Goal: Task Accomplishment & Management: Use online tool/utility

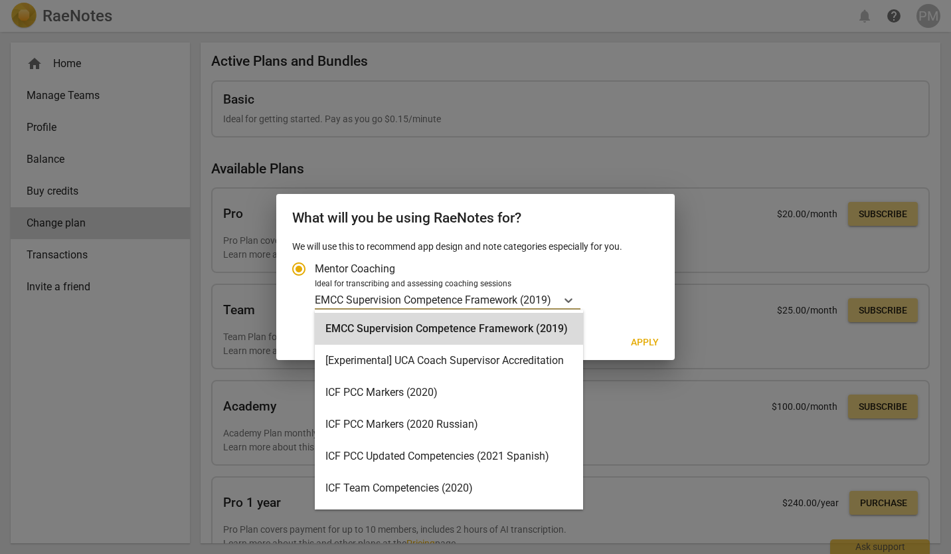
click at [573, 299] on icon "Account type" at bounding box center [568, 300] width 13 height 13
click at [0, 0] on input "Ideal for transcribing and assessing coaching sessions 15 results available. Us…" at bounding box center [0, 0] width 0 height 0
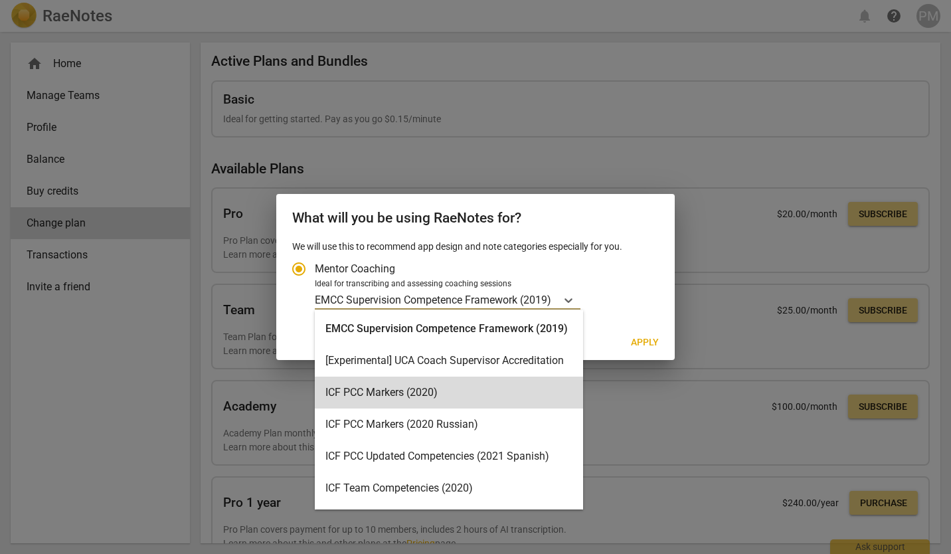
scroll to position [1, 0]
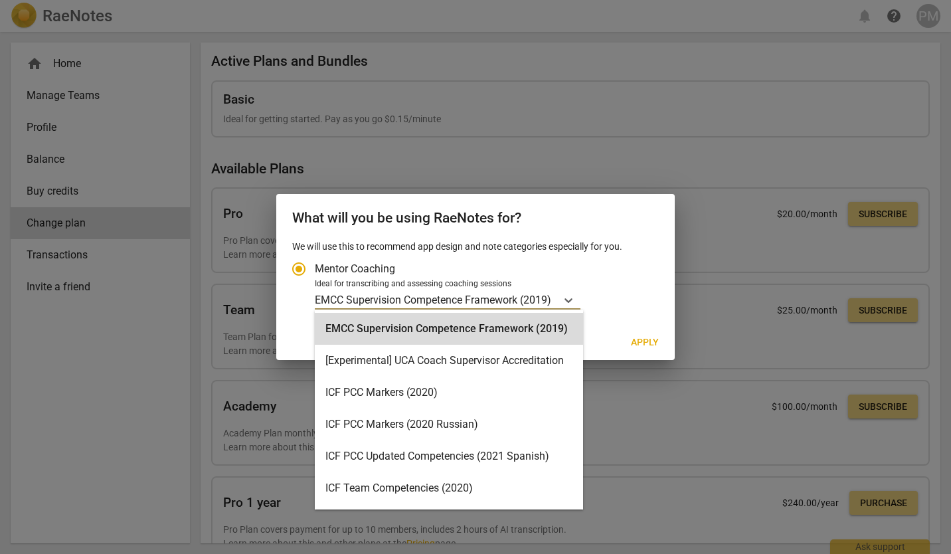
click at [456, 300] on p "EMCC Supervision Competence Framework (2019)" at bounding box center [433, 299] width 236 height 15
click at [0, 0] on input "Ideal for transcribing and assessing coaching sessions 15 results available. Us…" at bounding box center [0, 0] width 0 height 0
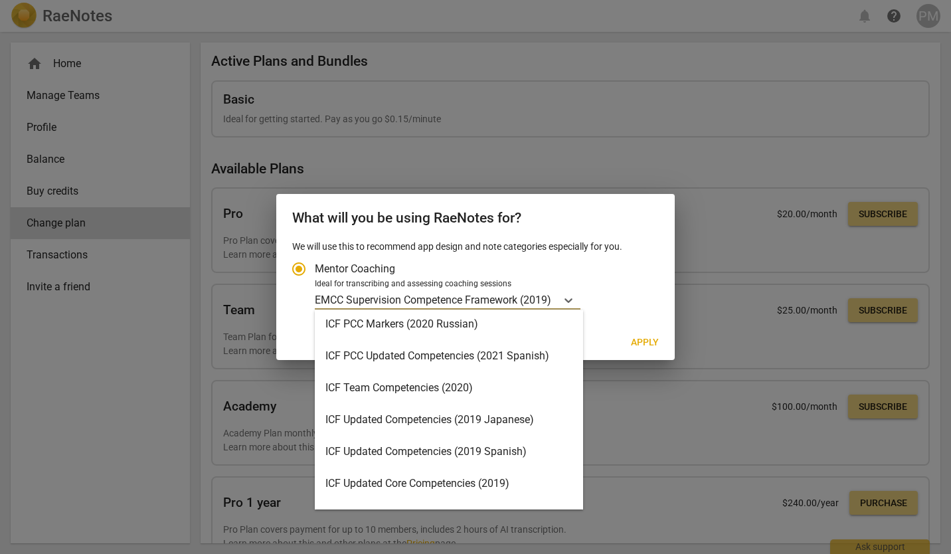
scroll to position [100, 0]
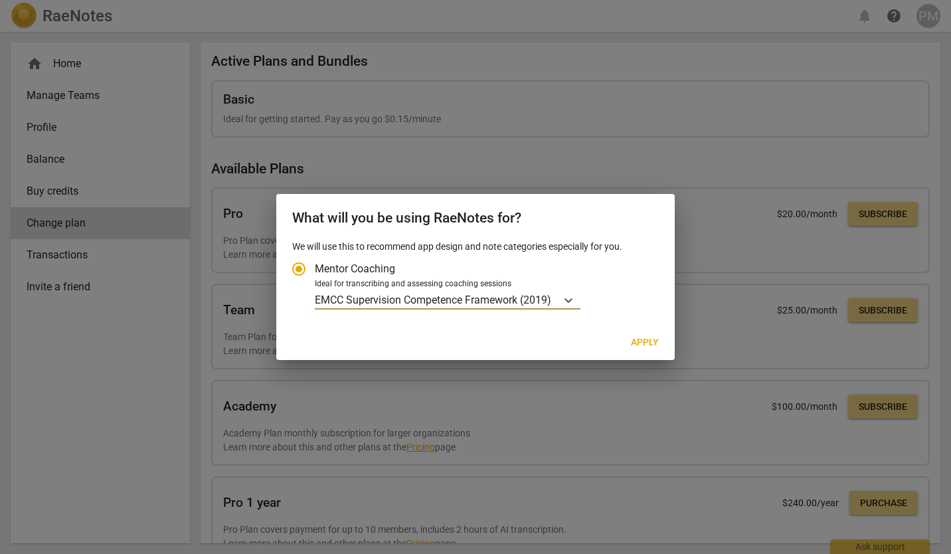
click at [445, 294] on p "EMCC Supervision Competence Framework (2019)" at bounding box center [433, 299] width 236 height 15
click at [0, 0] on input "Ideal for transcribing and assessing coaching sessions option EMCC Supervision …" at bounding box center [0, 0] width 0 height 0
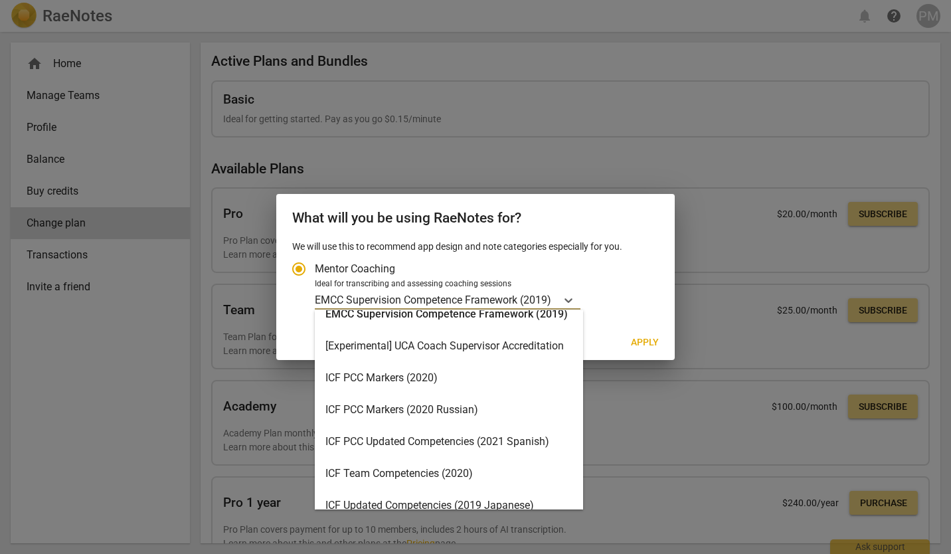
scroll to position [0, 0]
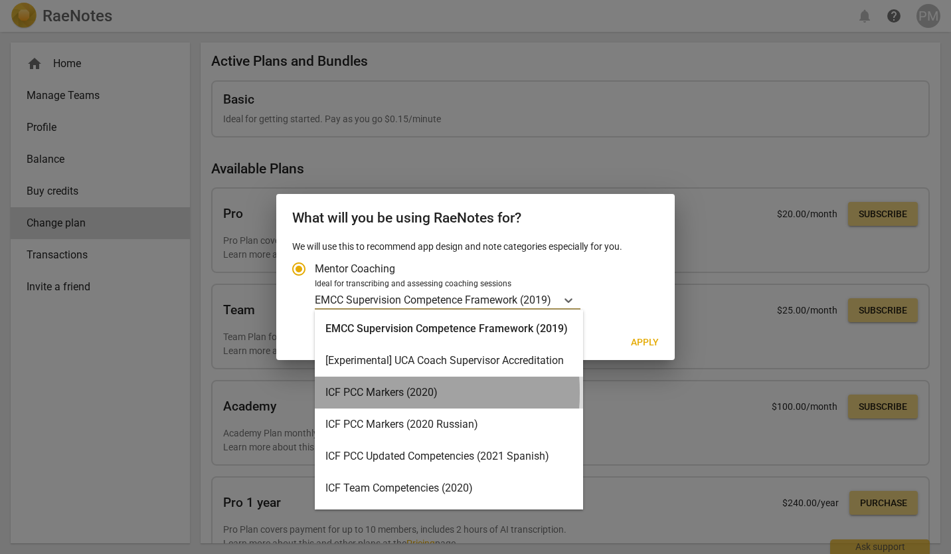
click at [363, 393] on div "ICF PCC Markers (2020)" at bounding box center [449, 393] width 268 height 32
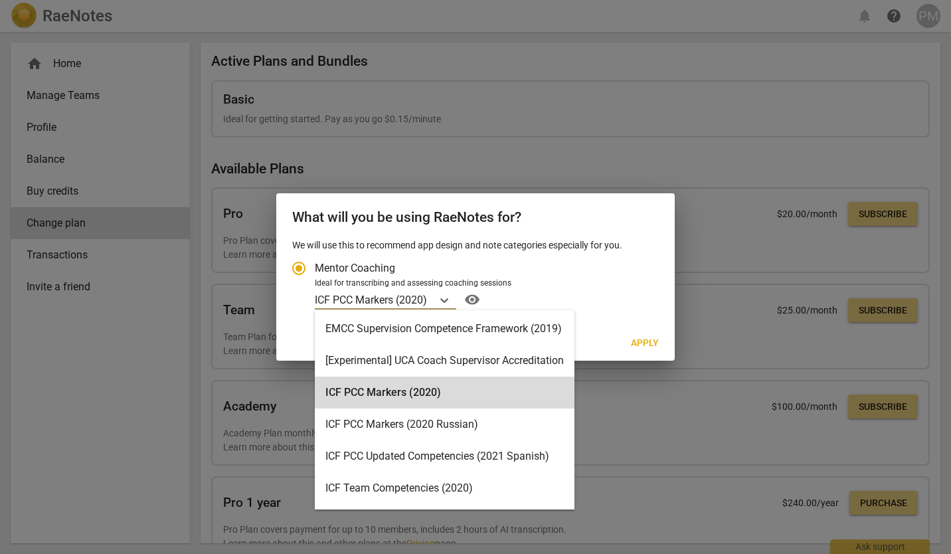
click at [444, 301] on icon "Account type" at bounding box center [444, 300] width 8 height 5
click at [0, 0] on input "Ideal for transcribing and assessing coaching sessions option ICF PCC Markers (…" at bounding box center [0, 0] width 0 height 0
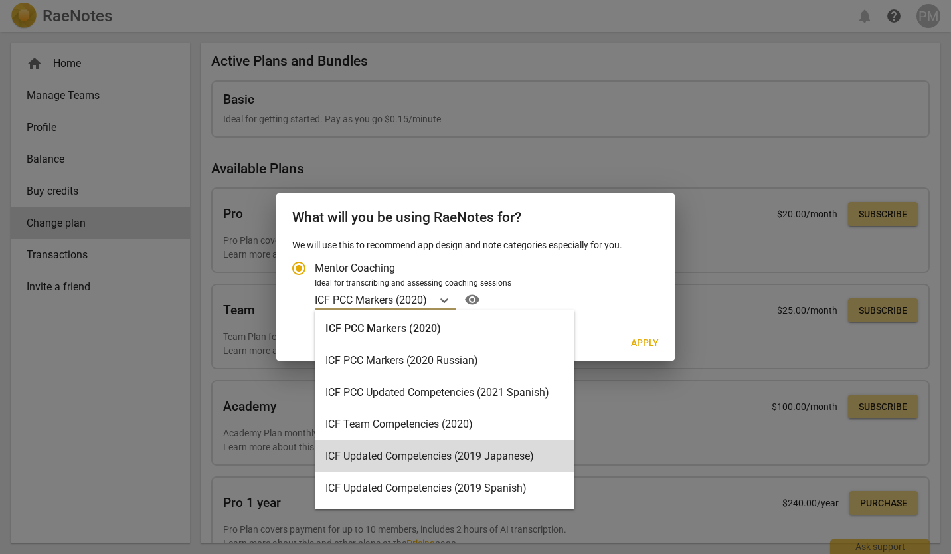
scroll to position [284, 0]
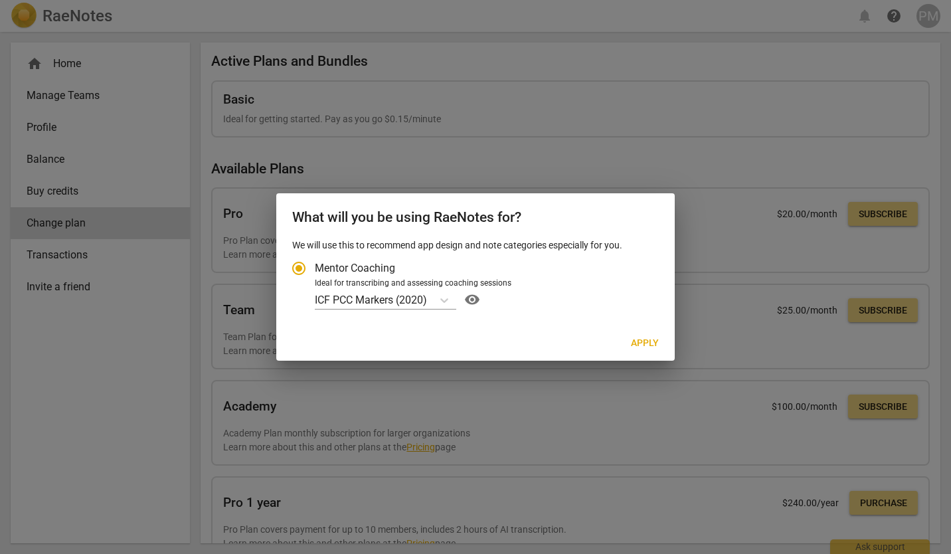
click at [582, 272] on label "Mentor Coaching" at bounding box center [469, 268] width 372 height 32
click at [315, 272] on input "Mentor Coaching" at bounding box center [299, 268] width 32 height 32
radio input "true"
click at [642, 340] on span "Apply" at bounding box center [645, 343] width 28 height 13
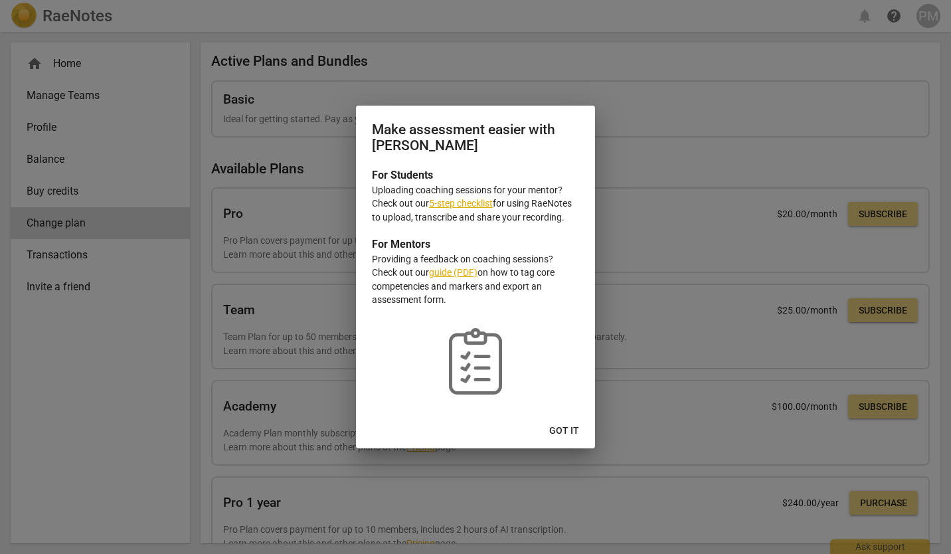
click at [463, 203] on link "5-step checklist" at bounding box center [461, 203] width 64 height 11
click at [568, 428] on span "Got it" at bounding box center [564, 430] width 30 height 13
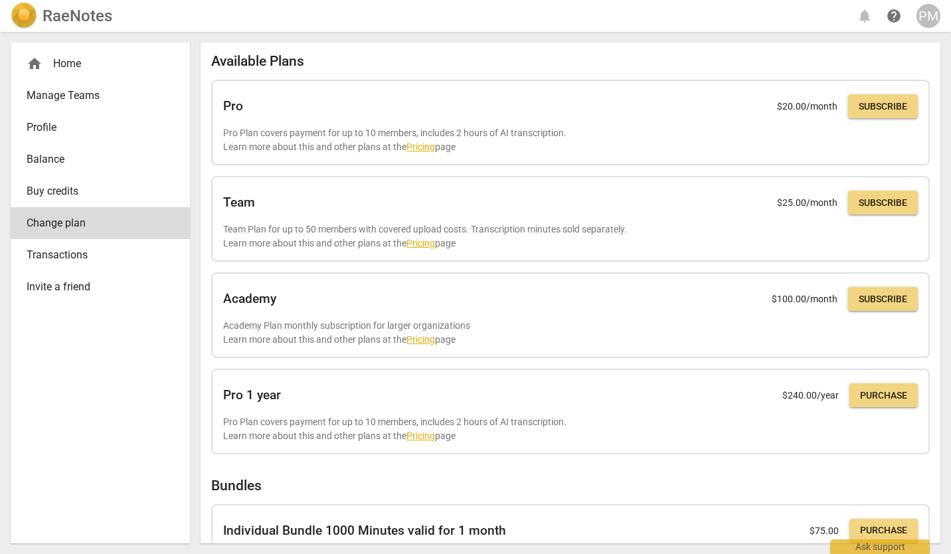
scroll to position [0, 0]
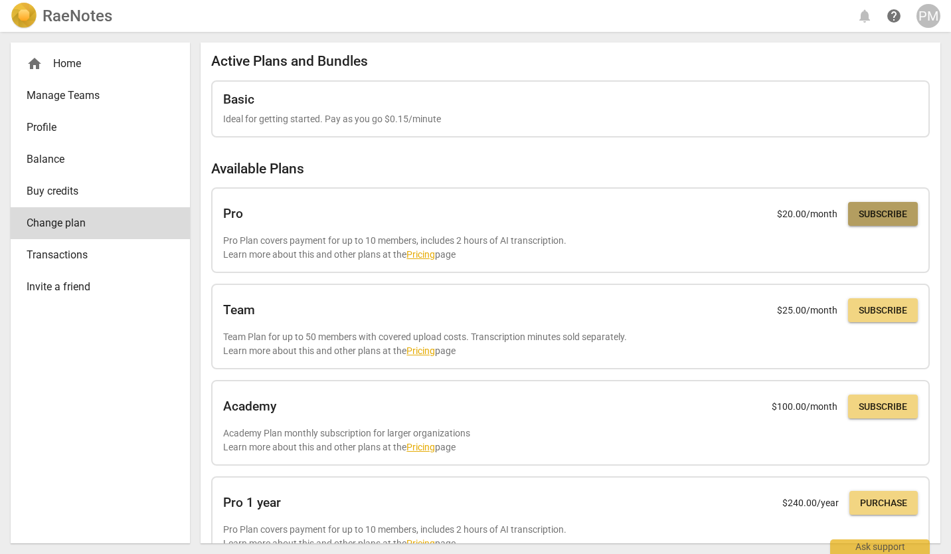
click at [885, 211] on span "Subscribe" at bounding box center [883, 214] width 48 height 13
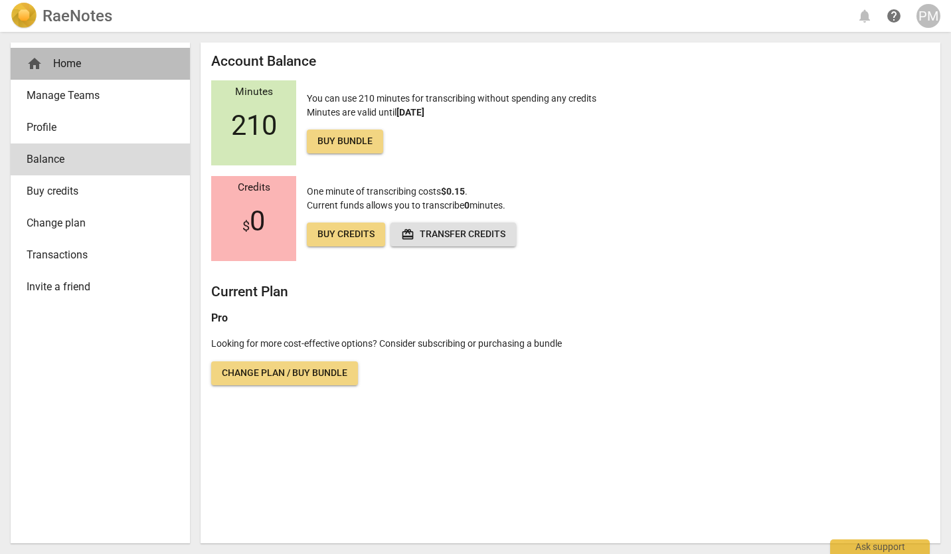
click at [67, 62] on div "home Home" at bounding box center [95, 64] width 137 height 16
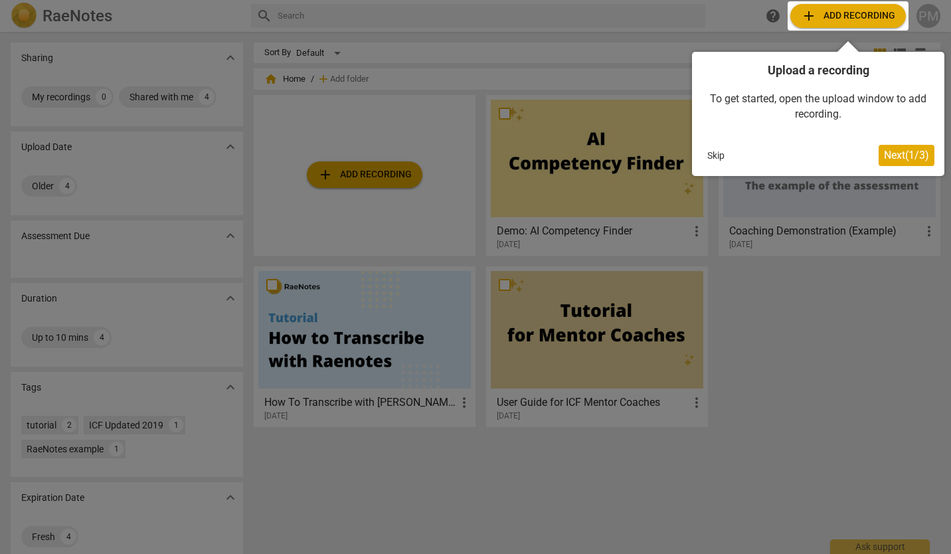
click at [903, 153] on span "Next ( 1 / 3 )" at bounding box center [906, 155] width 45 height 13
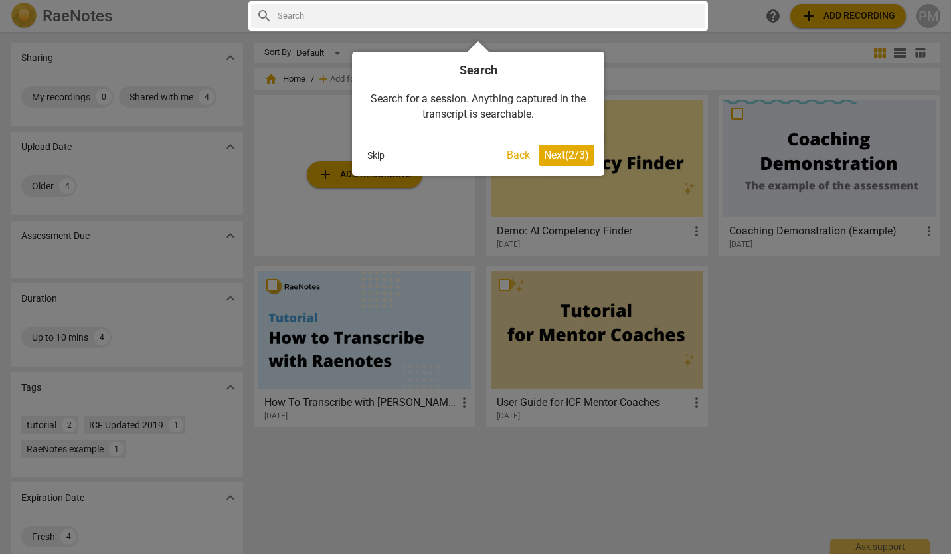
click at [572, 147] on button "Next ( 2 / 3 )" at bounding box center [567, 155] width 56 height 21
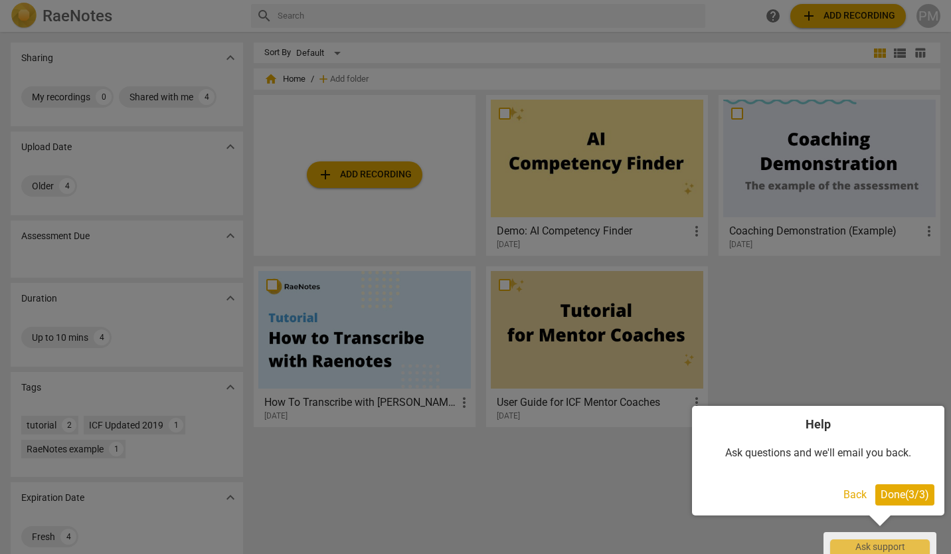
click at [881, 494] on span "Done ( 3 / 3 )" at bounding box center [905, 494] width 48 height 13
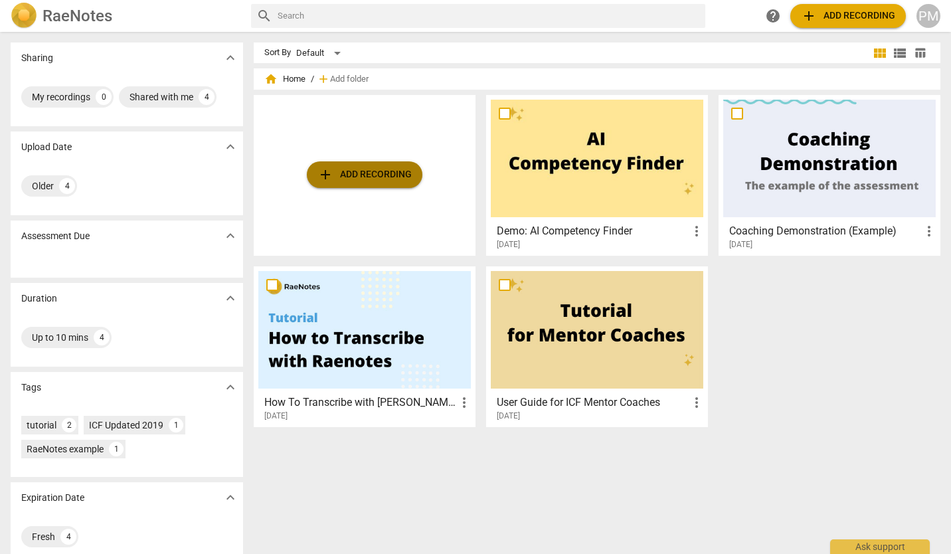
click at [331, 171] on span "add Add recording" at bounding box center [364, 175] width 94 height 16
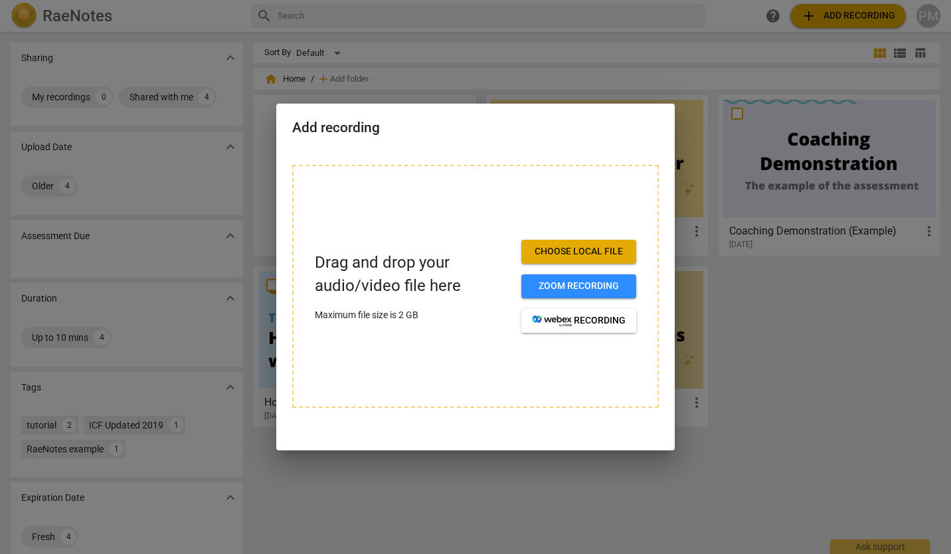
click at [571, 286] on span "Zoom recording" at bounding box center [579, 286] width 94 height 13
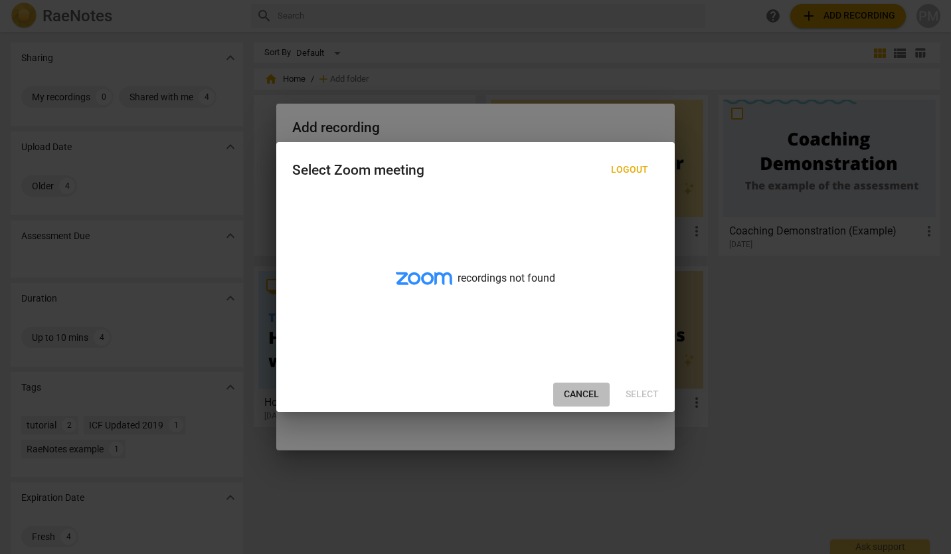
click at [574, 388] on span "Cancel" at bounding box center [581, 394] width 35 height 13
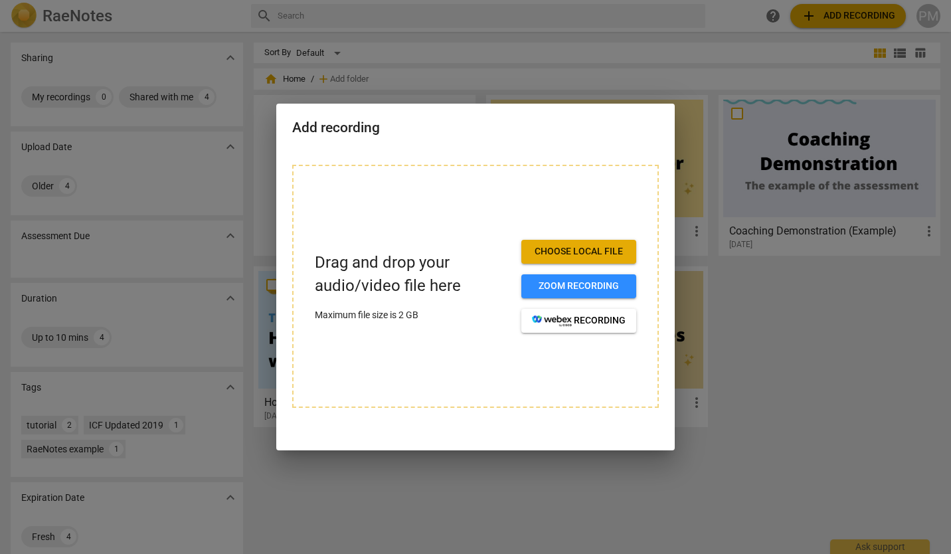
click at [452, 430] on div "Drag and drop your audio/video file here Maximum file size is 2 GB Choose local…" at bounding box center [475, 294] width 398 height 291
click at [553, 260] on button "Choose local file" at bounding box center [578, 252] width 115 height 24
click at [561, 250] on span "Choose local file" at bounding box center [579, 251] width 94 height 13
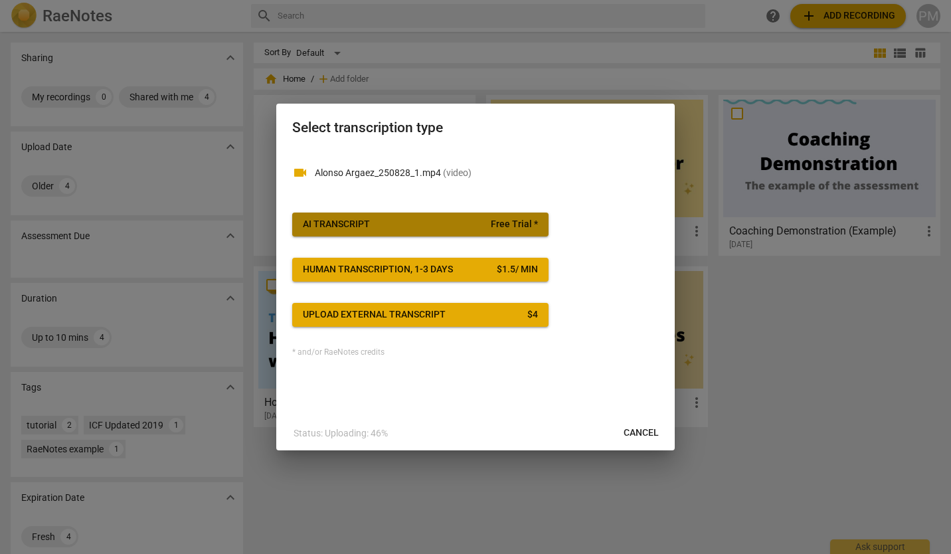
click at [331, 221] on div "AI Transcript" at bounding box center [336, 224] width 67 height 13
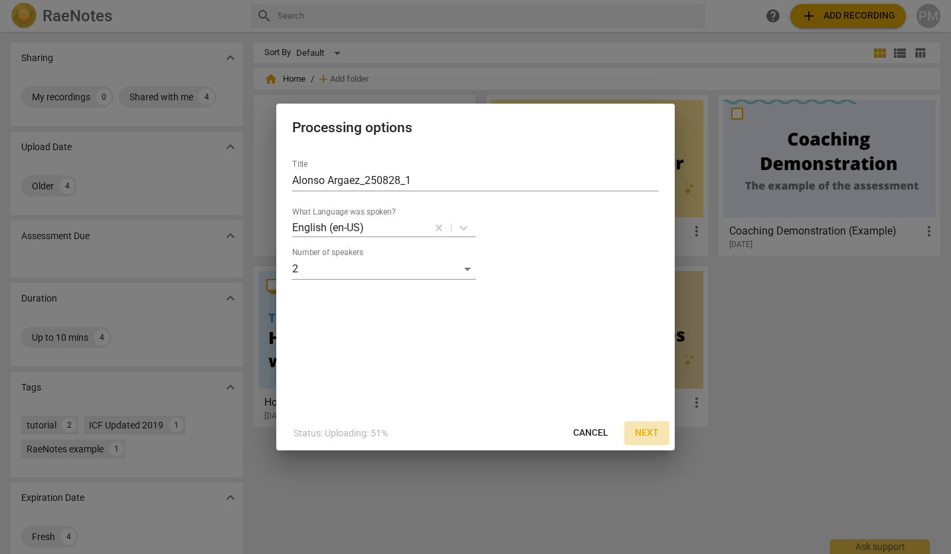
click at [645, 433] on span "Next" at bounding box center [647, 432] width 24 height 13
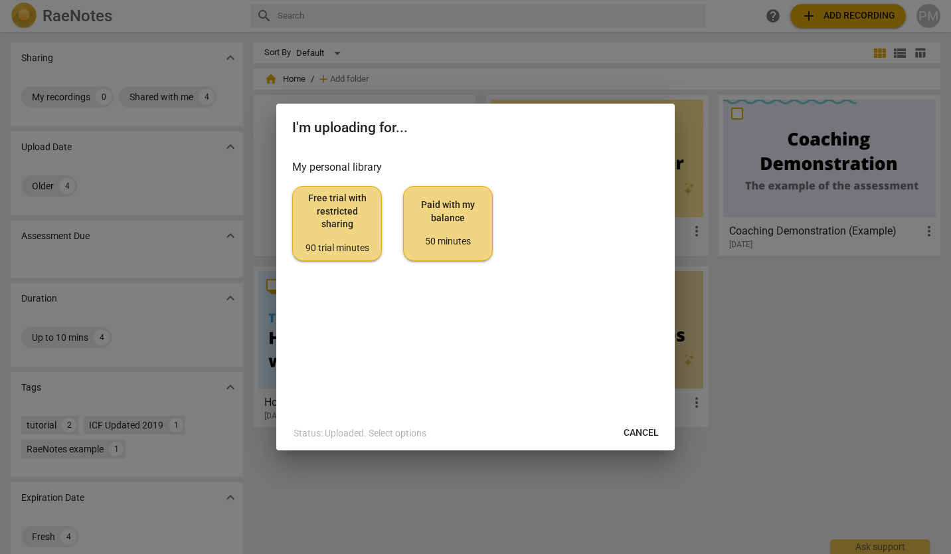
click at [339, 238] on span "Free trial with restricted sharing 90 trial minutes" at bounding box center [337, 223] width 67 height 62
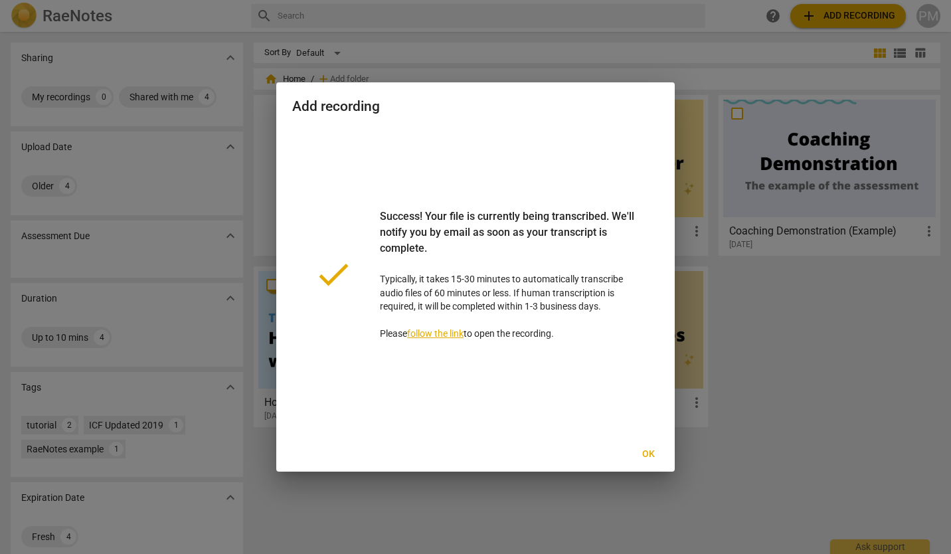
click at [648, 454] on span "Ok" at bounding box center [648, 454] width 21 height 13
